Goal: Task Accomplishment & Management: Complete application form

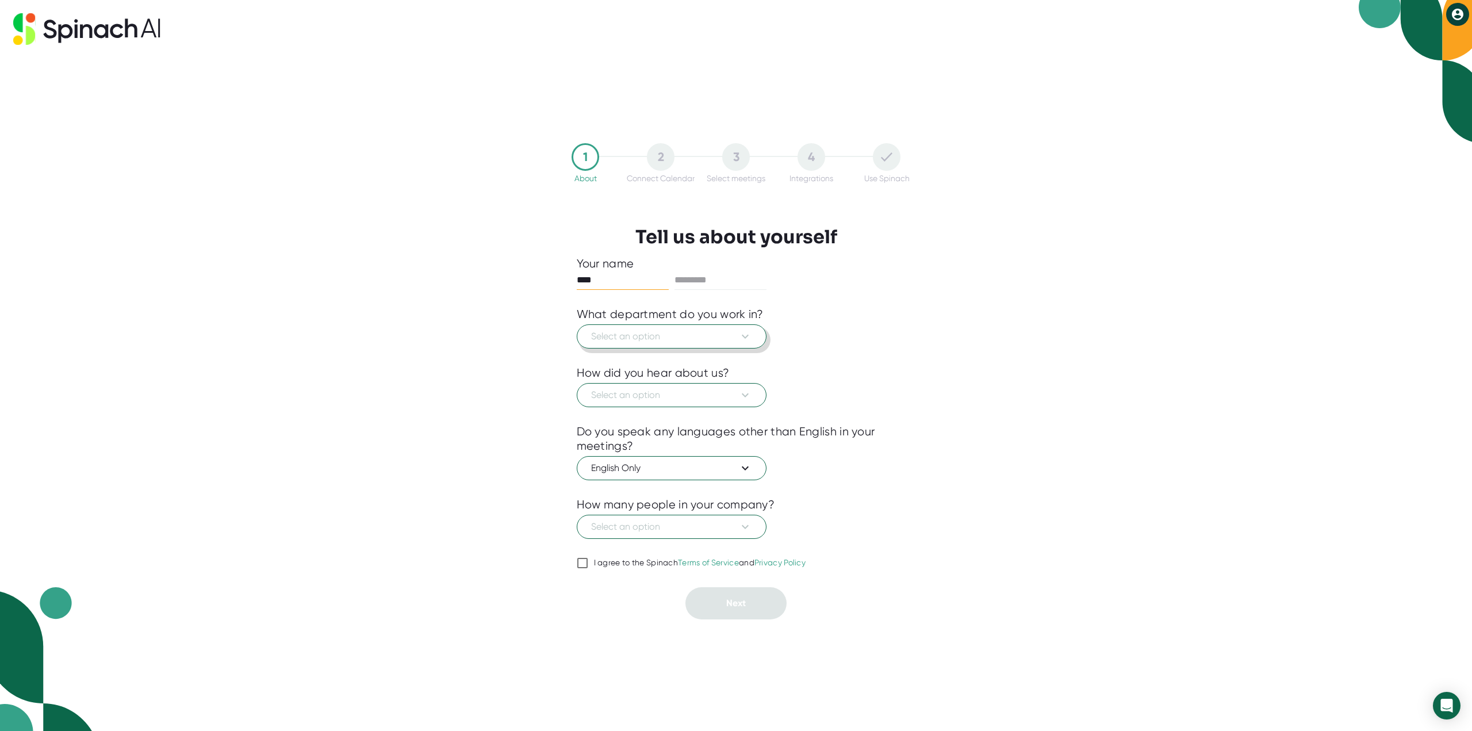
type input "****"
type input "*****"
click at [702, 330] on span "Select an option" at bounding box center [671, 337] width 161 height 14
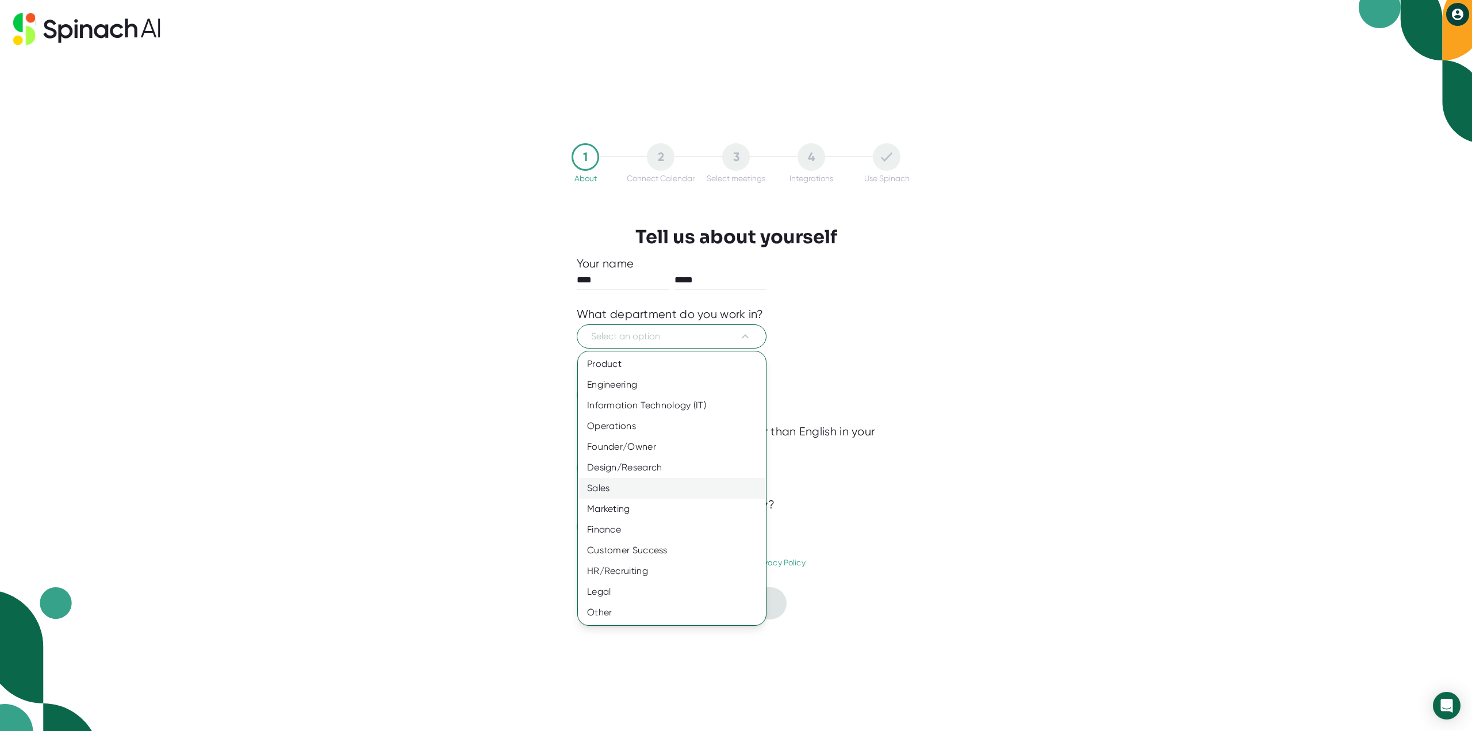
drag, startPoint x: 658, startPoint y: 528, endPoint x: 658, endPoint y: 488, distance: 40.3
click at [658, 528] on div "Finance" at bounding box center [672, 529] width 188 height 21
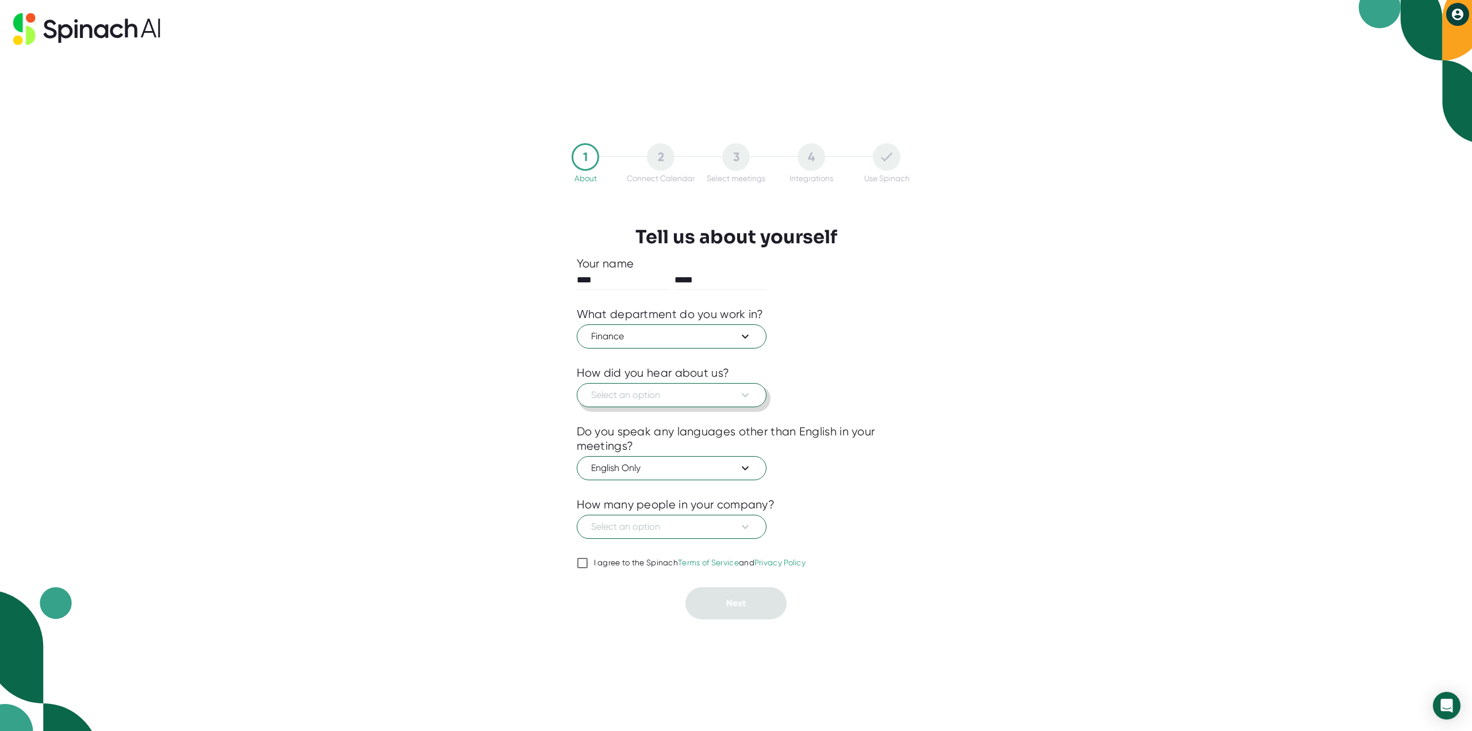
click at [649, 396] on span "Select an option" at bounding box center [671, 395] width 161 height 14
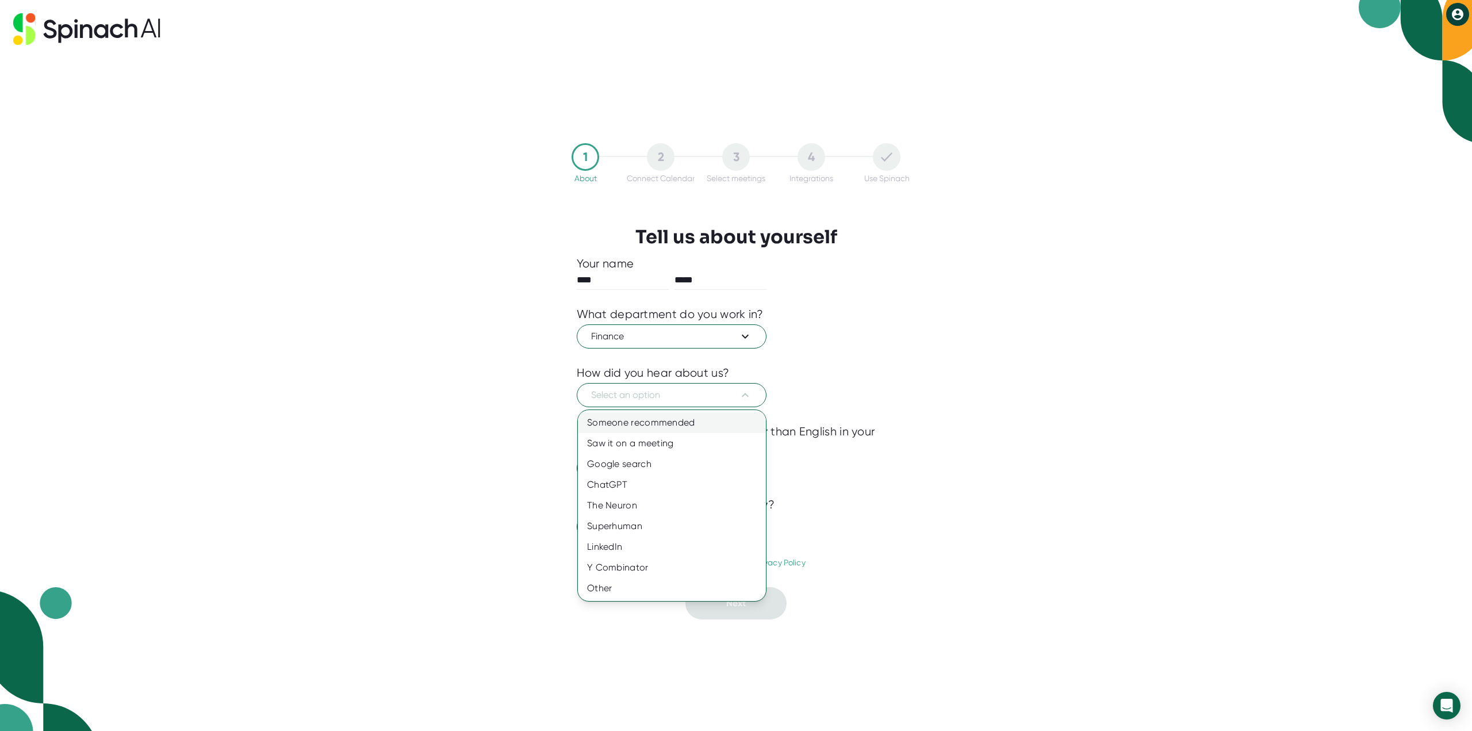
click at [650, 423] on div "Someone recommended" at bounding box center [672, 422] width 188 height 21
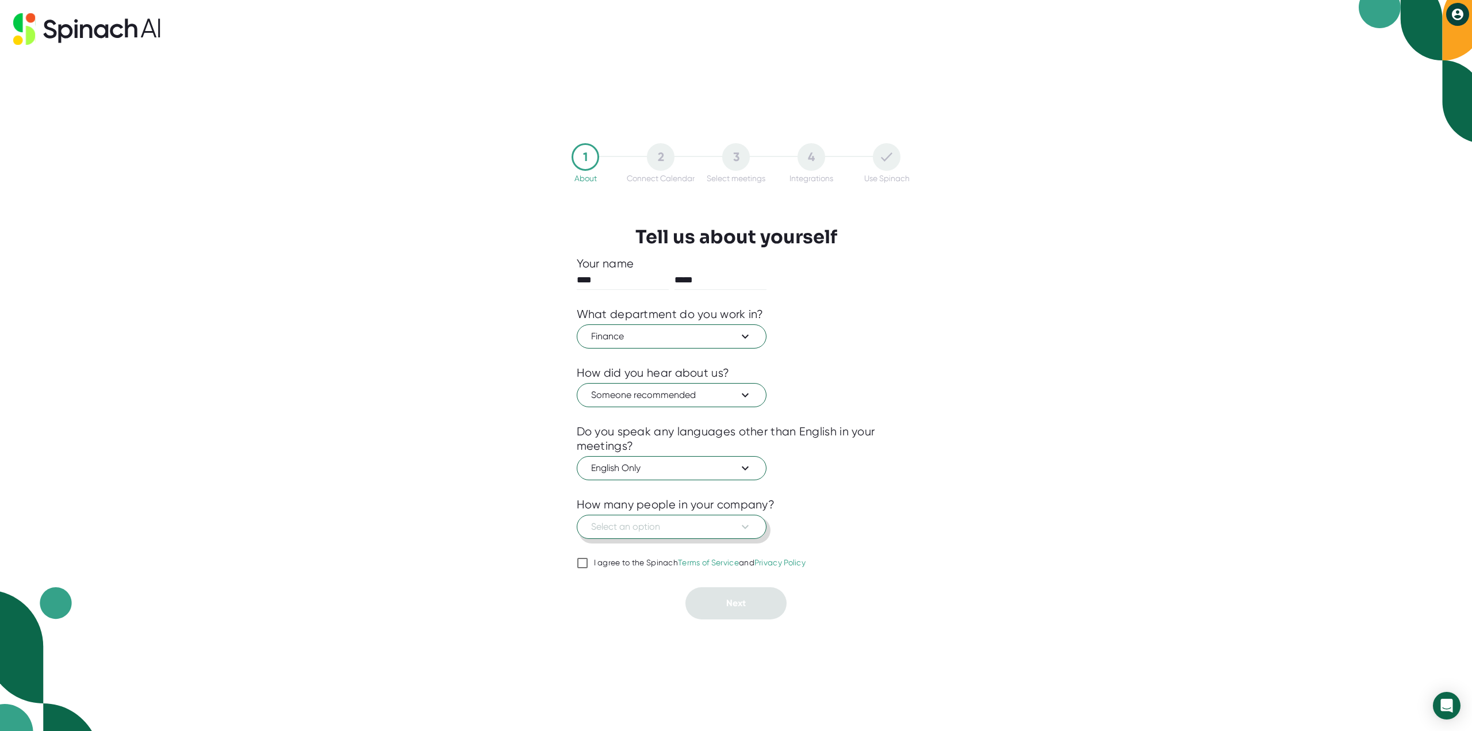
click at [659, 526] on span "Select an option" at bounding box center [671, 527] width 161 height 14
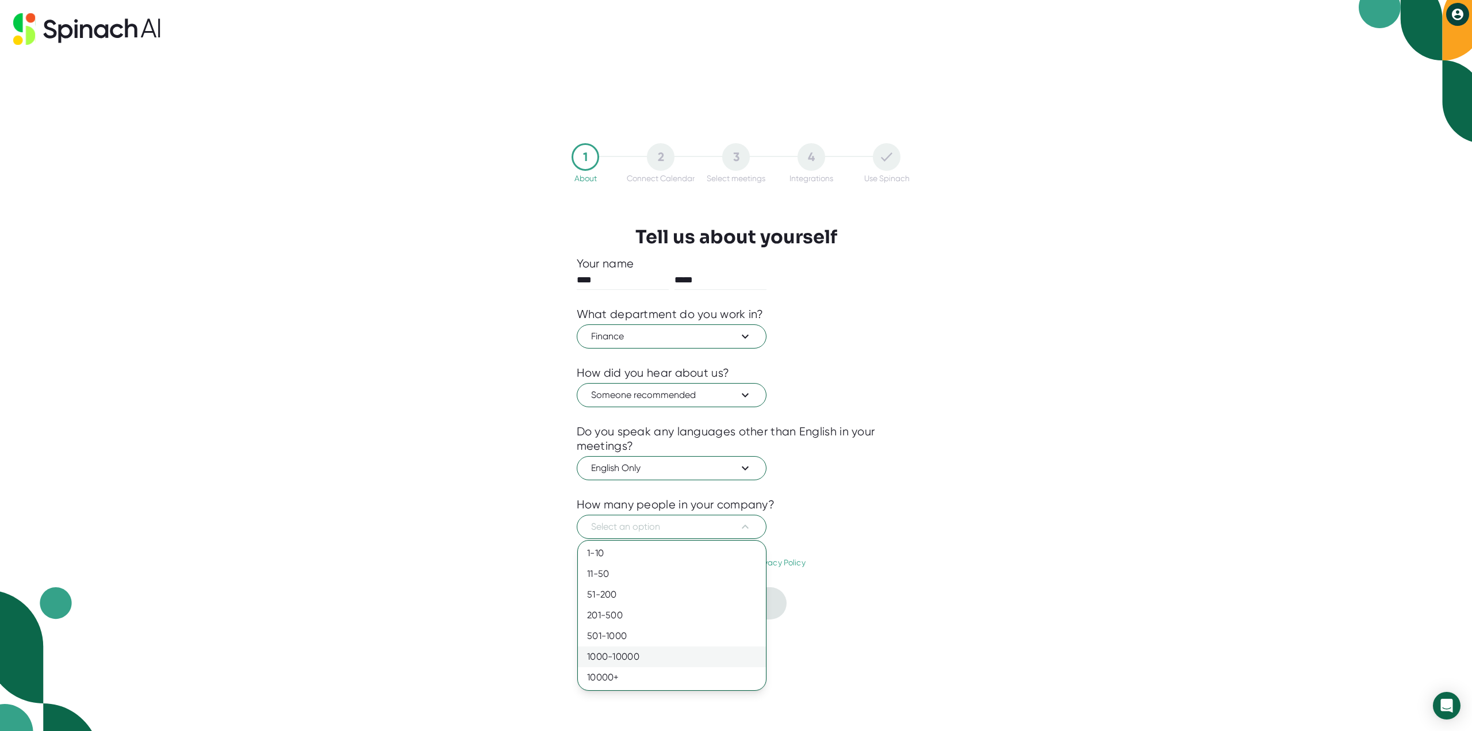
click at [651, 649] on div "1000-10000" at bounding box center [672, 656] width 188 height 21
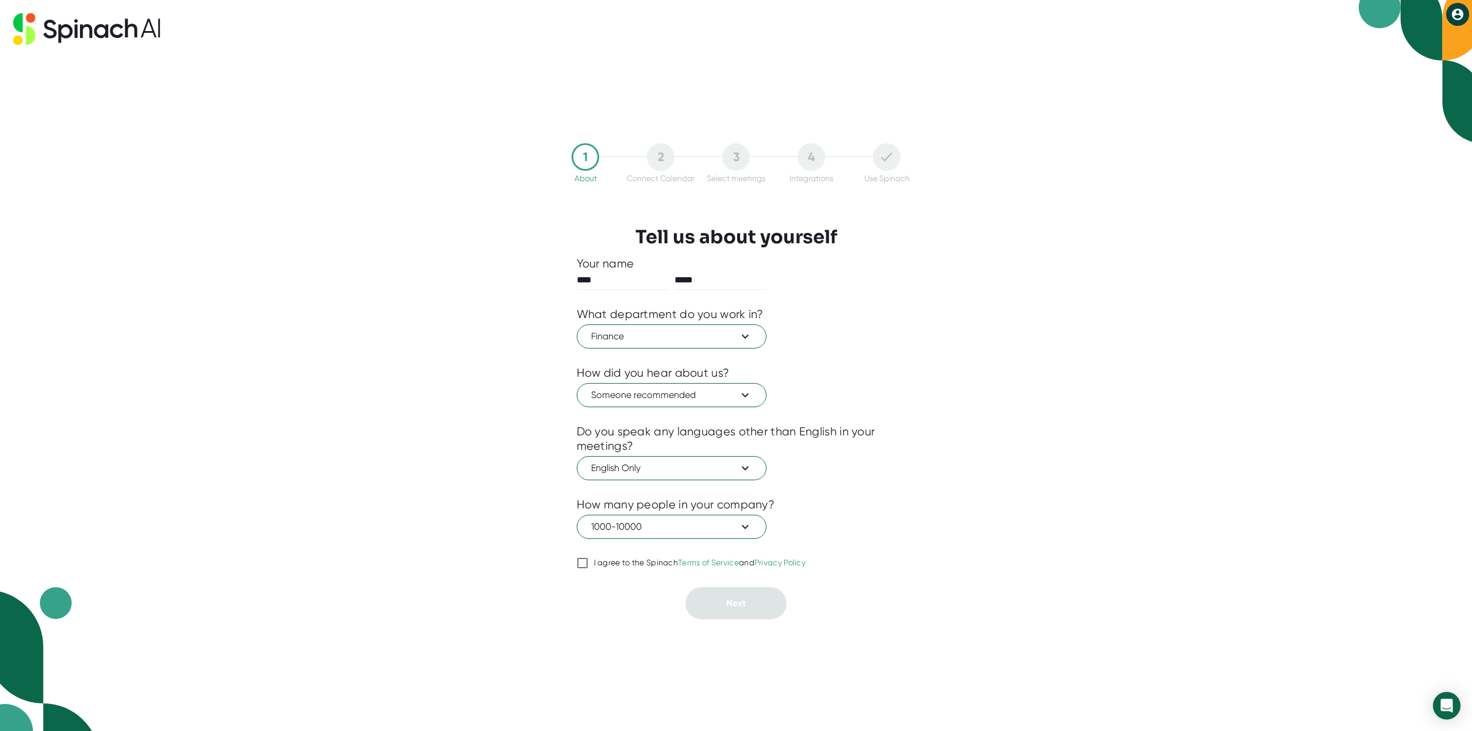
click at [584, 565] on input "I agree to the Spinach Terms of Service and Privacy Policy" at bounding box center [583, 563] width 12 height 14
checkbox input "true"
click at [735, 608] on button "Next" at bounding box center [735, 603] width 101 height 32
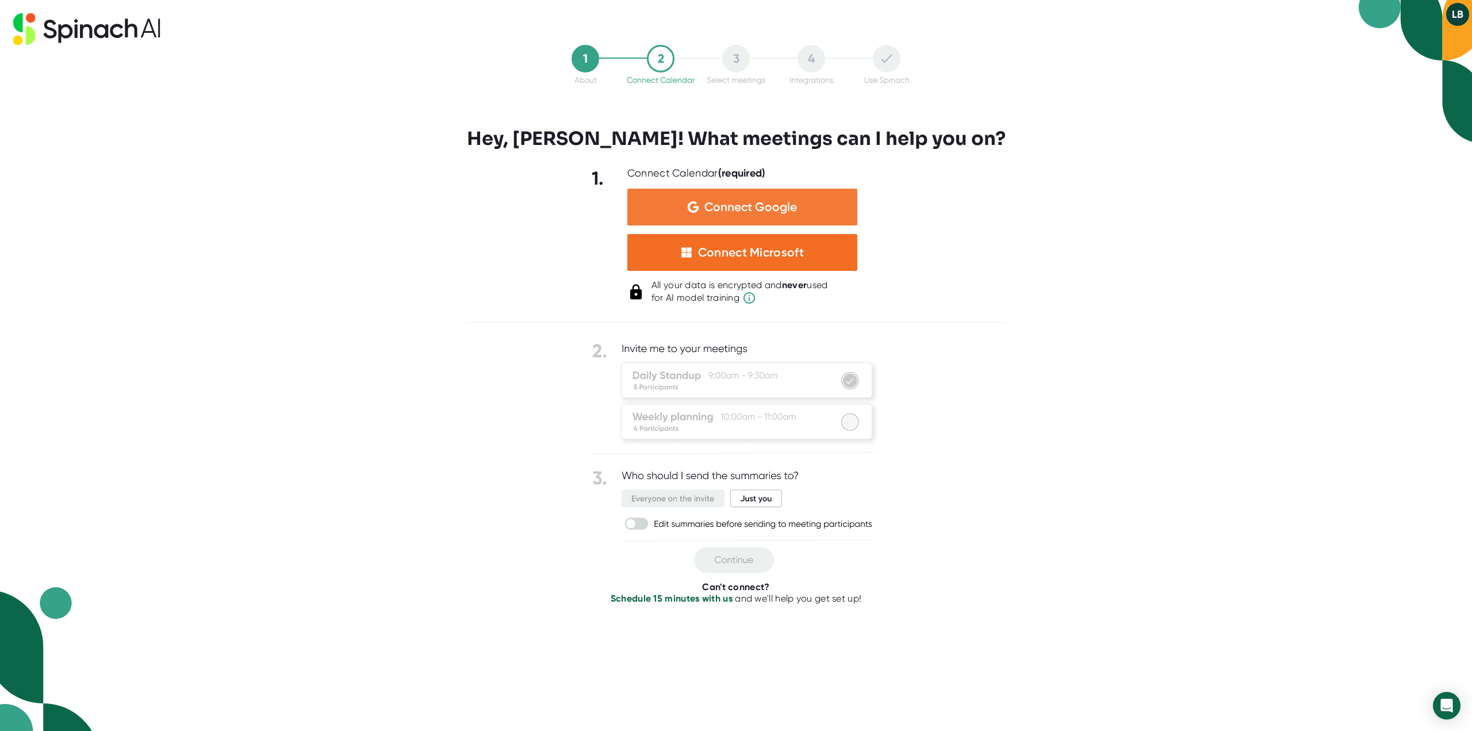
click at [792, 212] on span "Connect Google" at bounding box center [750, 207] width 93 height 12
click at [581, 63] on div "1" at bounding box center [586, 59] width 28 height 28
click at [589, 60] on div "1" at bounding box center [586, 59] width 28 height 28
click at [718, 206] on span "Connect Google" at bounding box center [750, 207] width 93 height 12
